Goal: Task Accomplishment & Management: Manage account settings

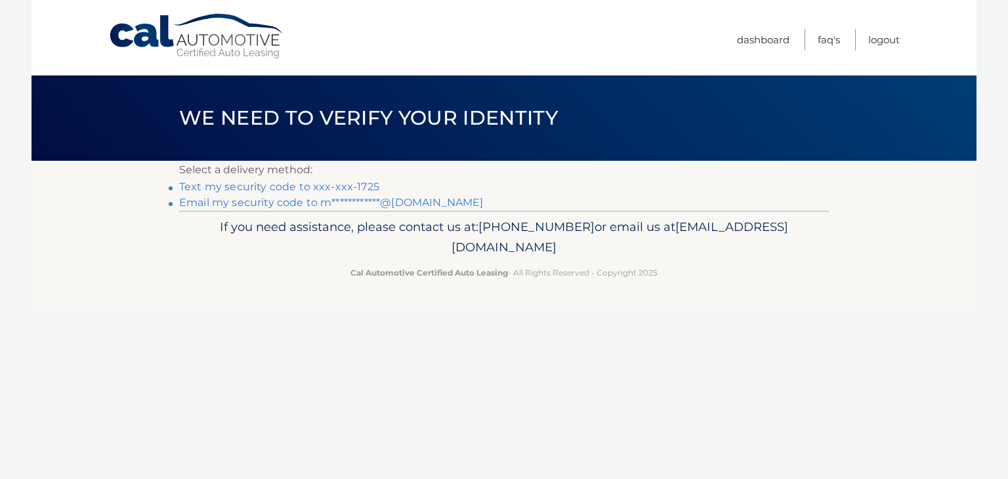
click at [346, 190] on link "Text my security code to xxx-xxx-1725" at bounding box center [279, 187] width 200 height 12
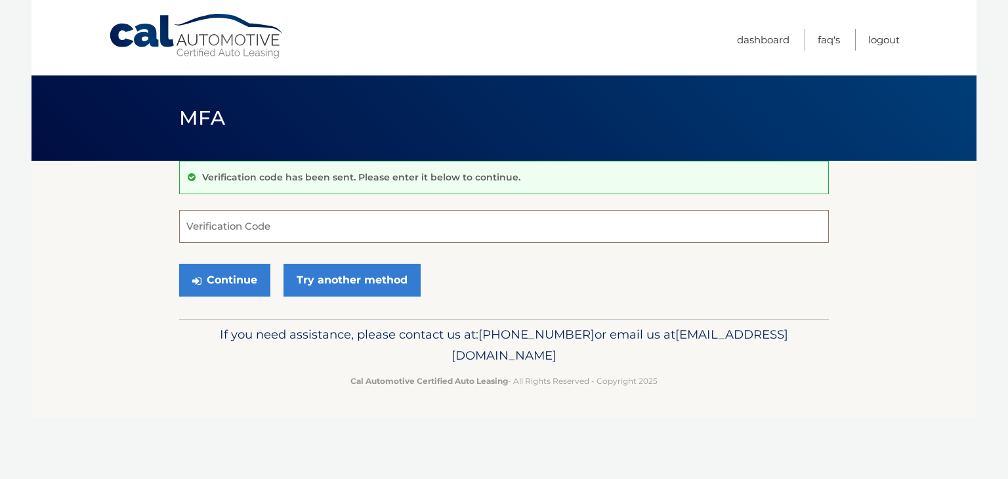
click at [335, 225] on input "Verification Code" at bounding box center [504, 226] width 650 height 33
type input "579841"
click at [242, 272] on button "Continue" at bounding box center [224, 280] width 91 height 33
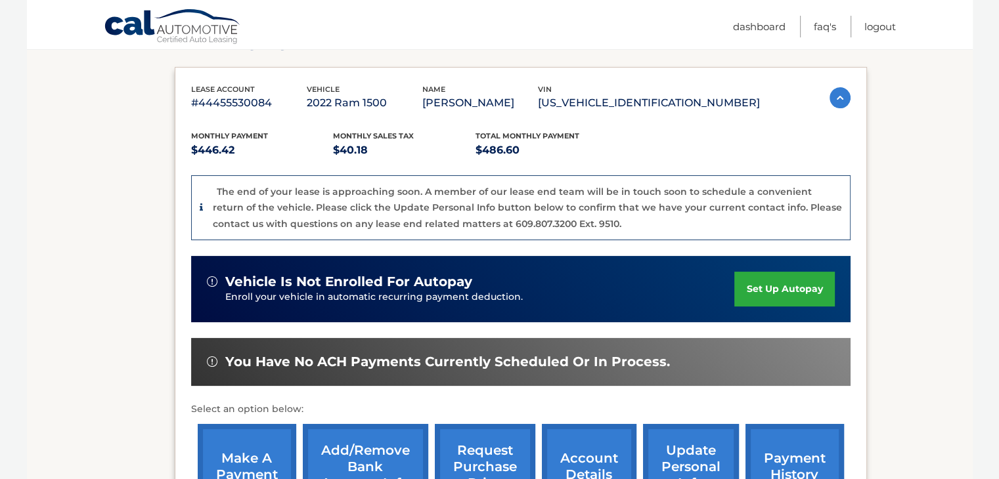
scroll to position [263, 0]
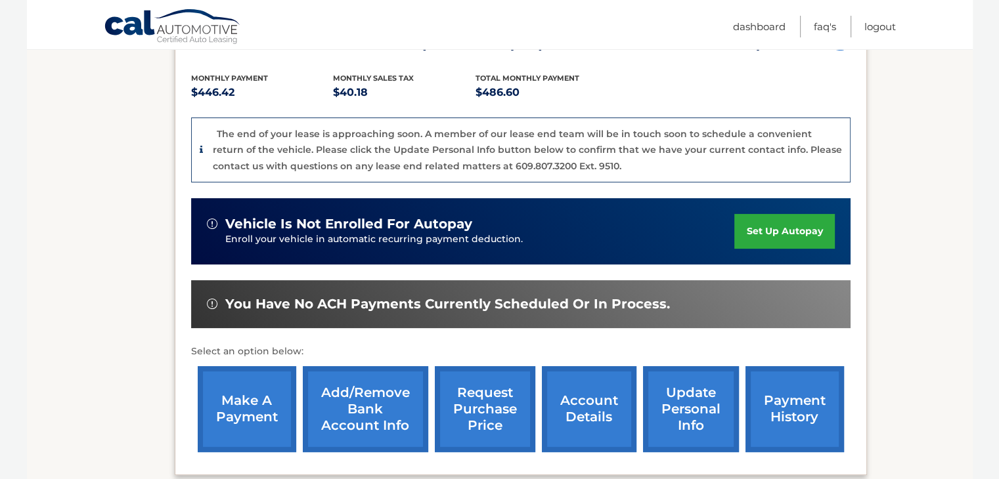
click at [583, 412] on link "account details" at bounding box center [589, 409] width 95 height 86
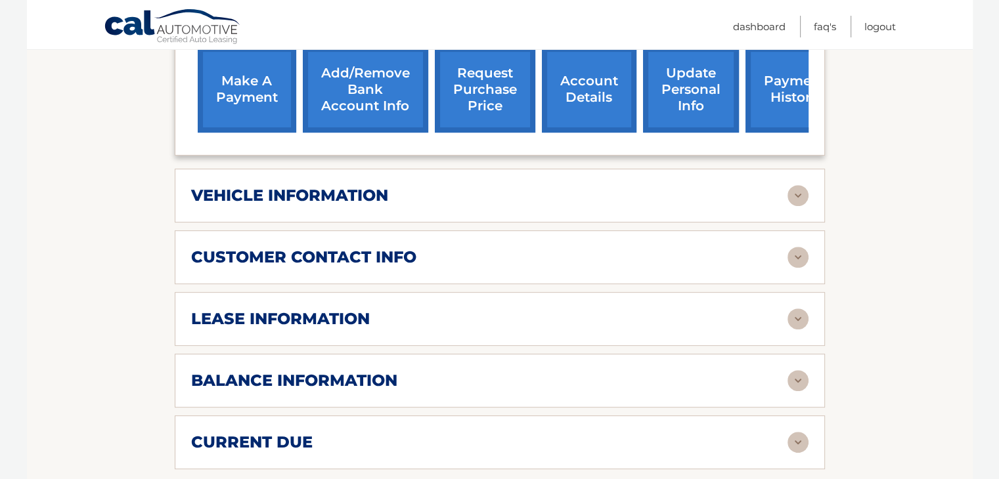
scroll to position [525, 0]
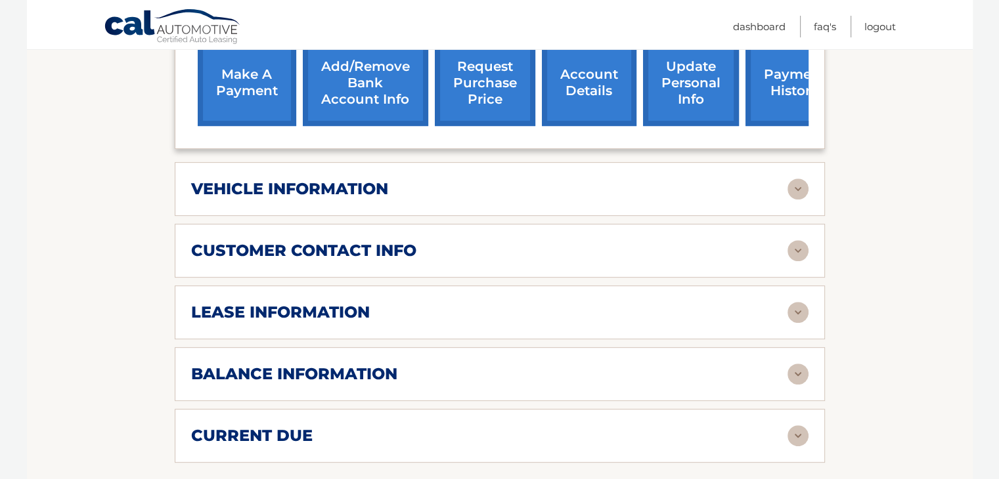
click at [789, 366] on img at bounding box center [797, 374] width 21 height 21
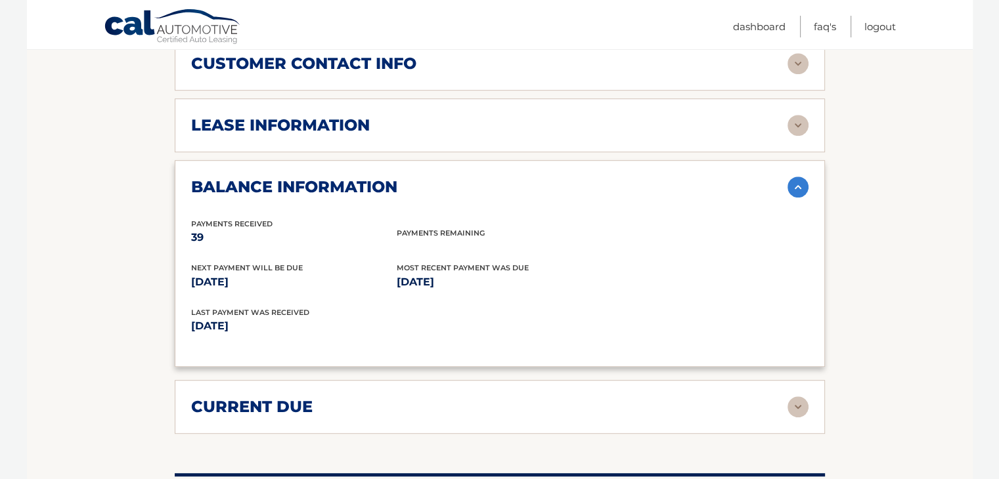
scroll to position [722, 0]
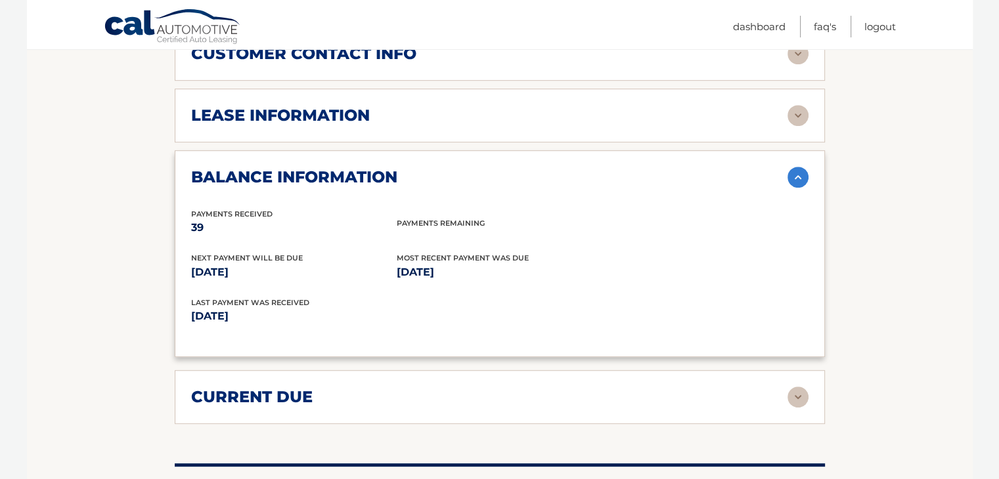
click at [798, 395] on img at bounding box center [797, 397] width 21 height 21
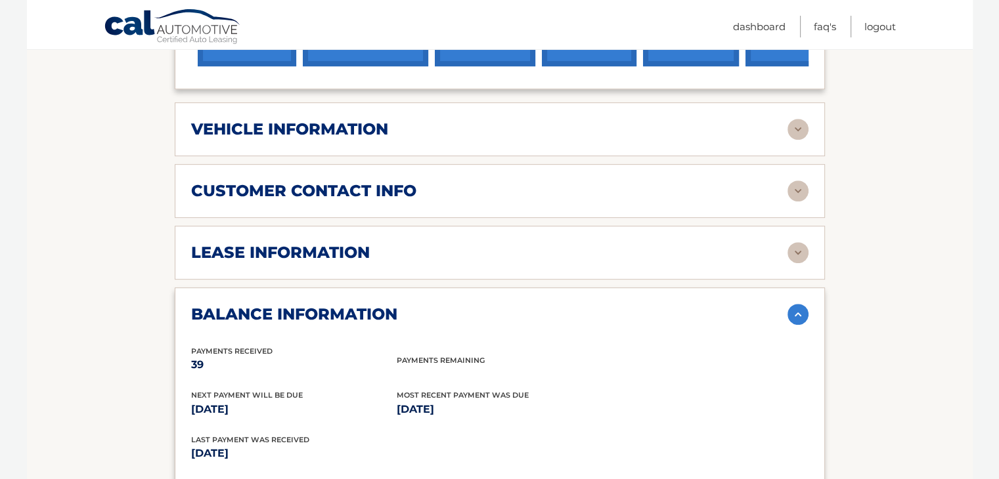
scroll to position [591, 0]
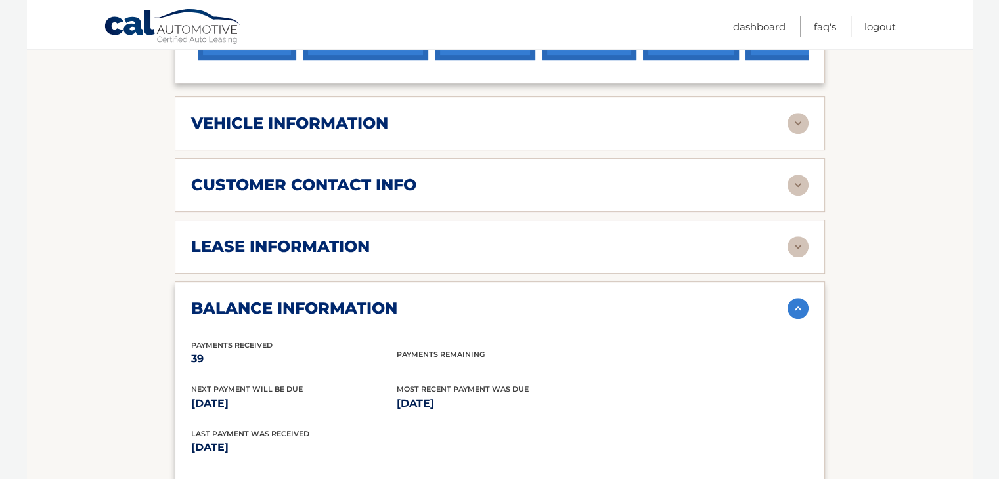
click at [793, 244] on img at bounding box center [797, 246] width 21 height 21
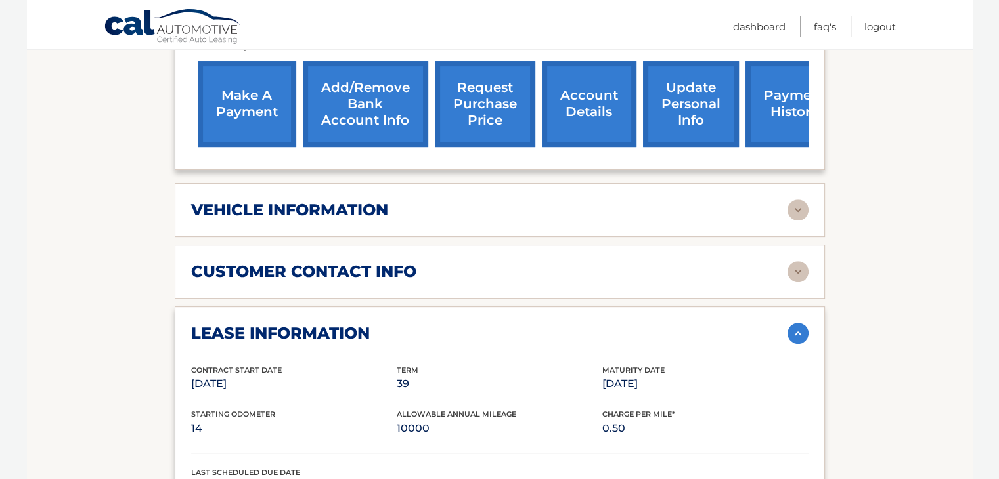
scroll to position [525, 0]
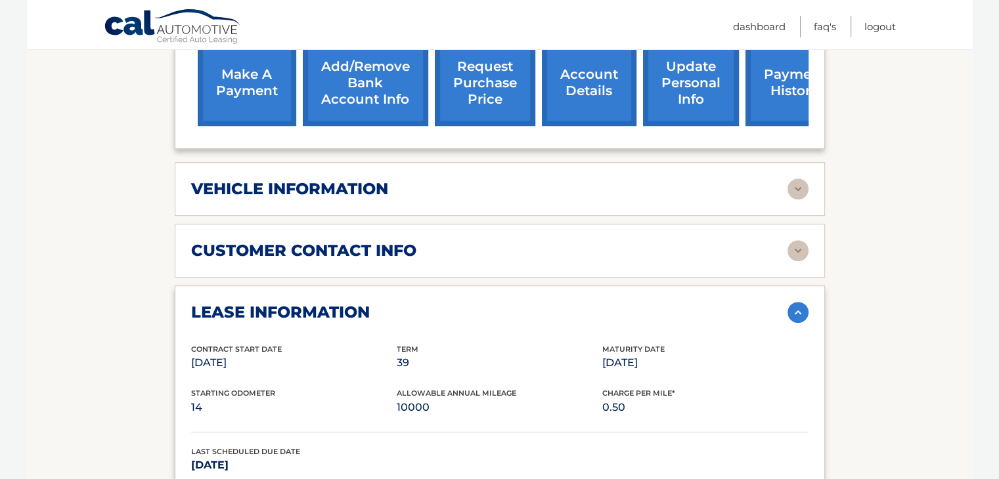
click at [801, 183] on img at bounding box center [797, 189] width 21 height 21
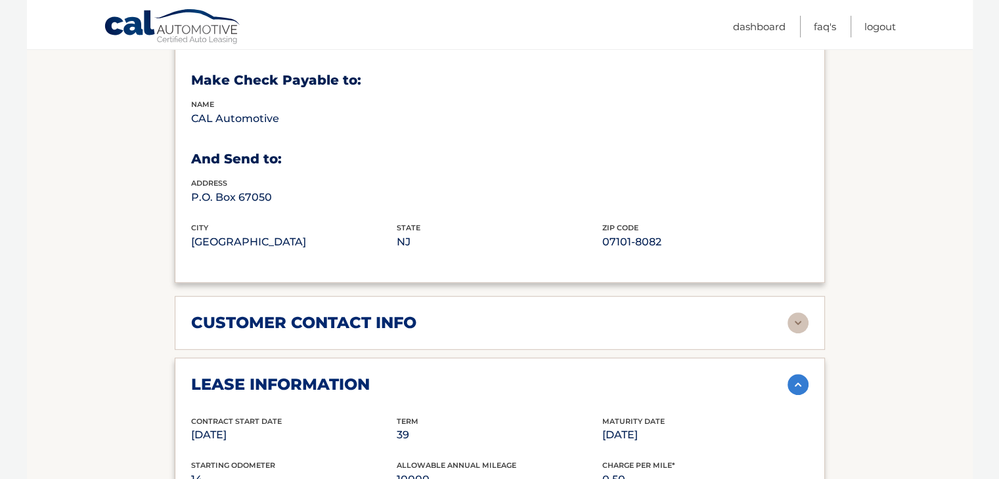
scroll to position [930, 0]
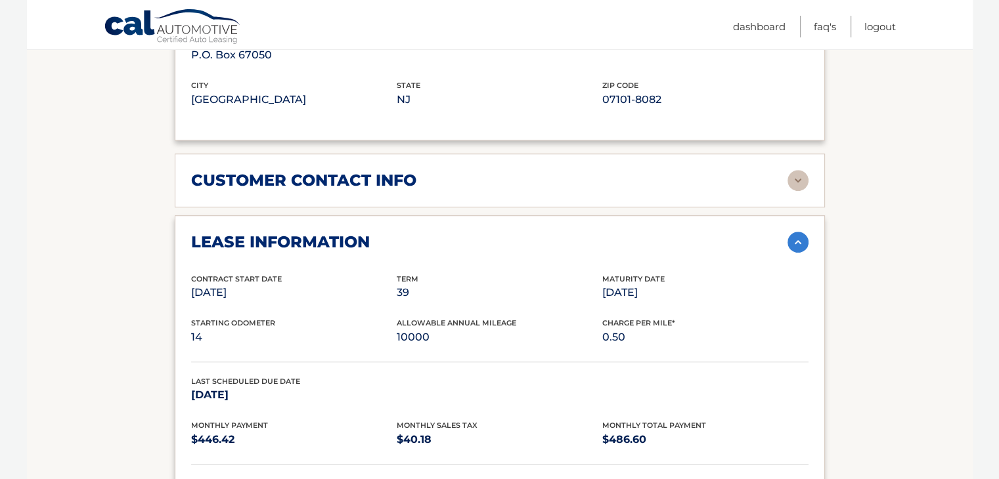
click at [798, 177] on img at bounding box center [797, 180] width 21 height 21
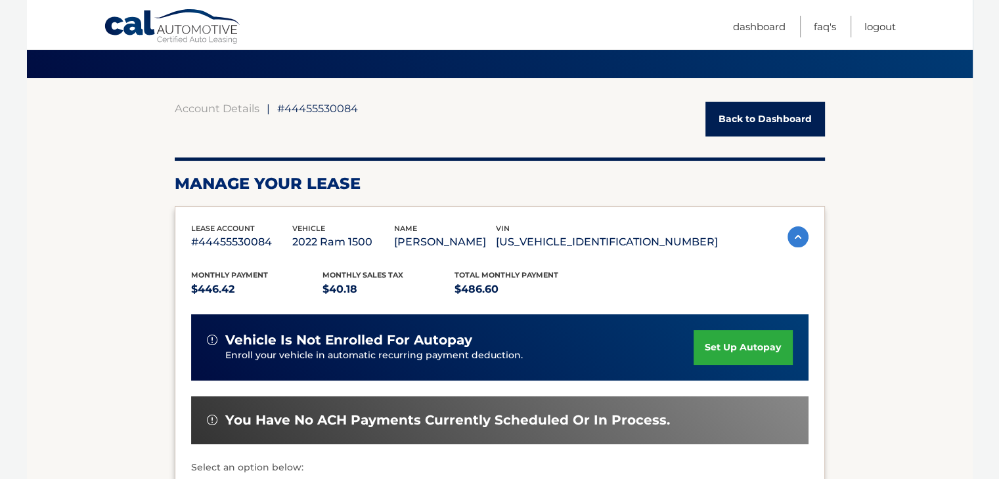
scroll to position [77, 0]
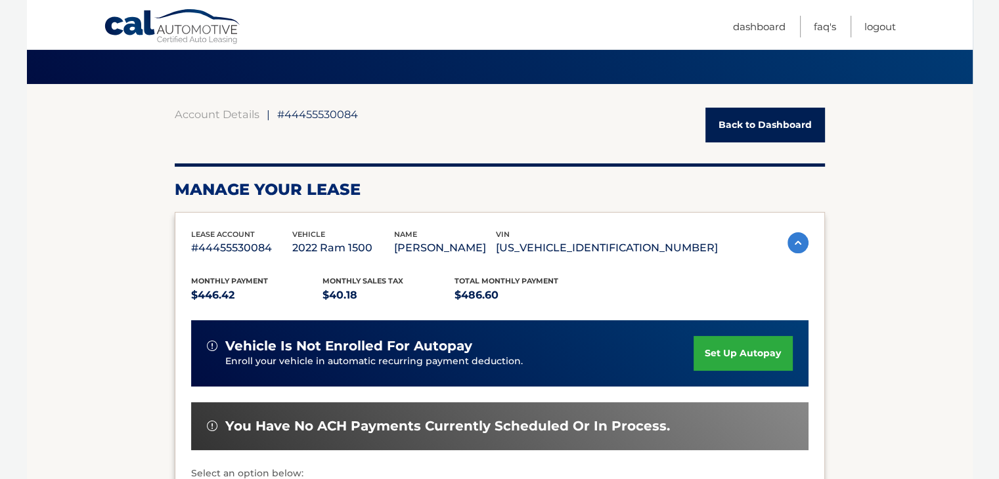
click at [742, 131] on link "Back to Dashboard" at bounding box center [764, 125] width 119 height 35
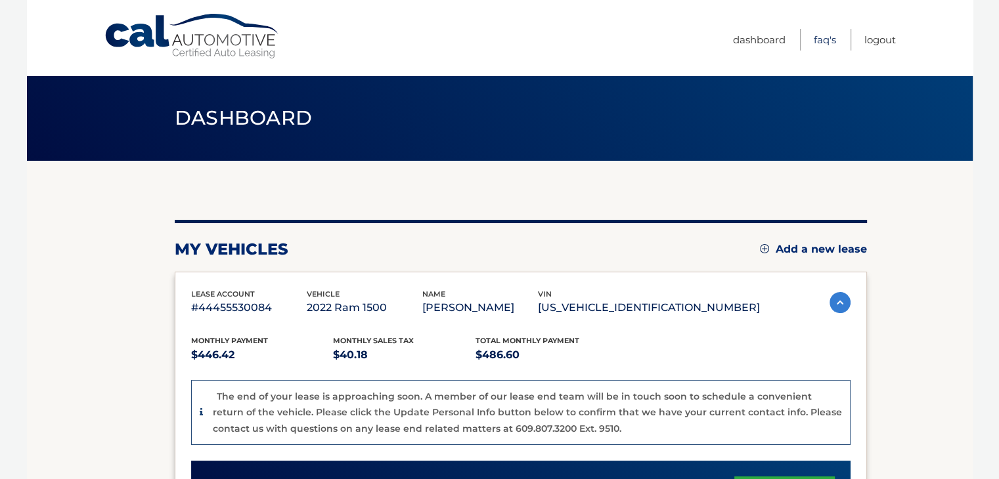
click at [823, 41] on link "FAQ's" at bounding box center [824, 40] width 22 height 22
